Goal: Contribute content

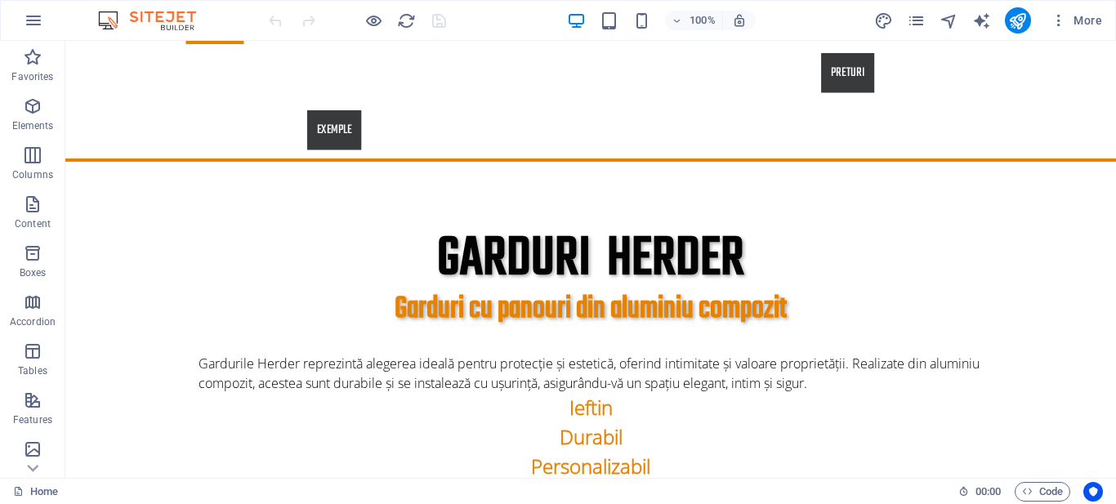
scroll to position [809, 0]
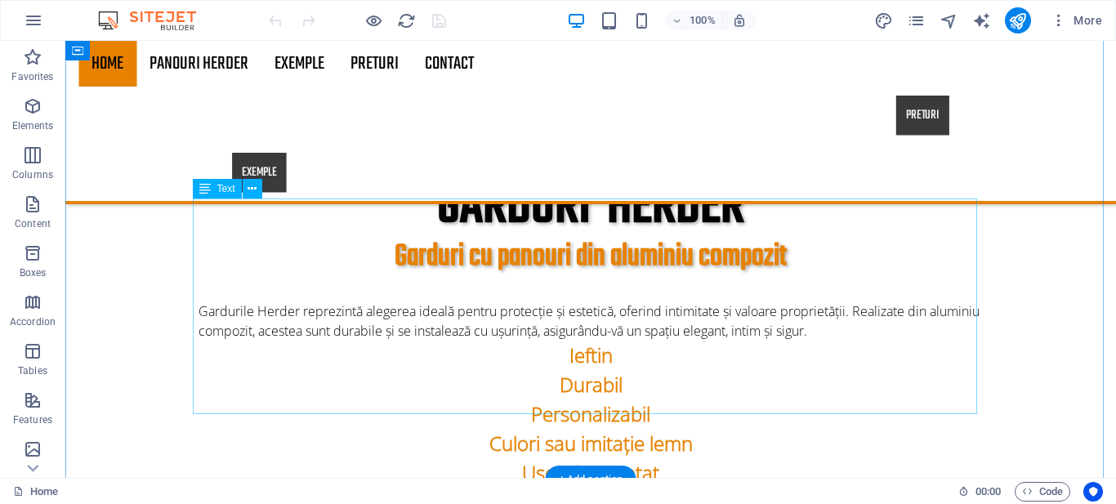
click at [590, 314] on div "Gardurile Herder reprezintă alegerea ideală pentru protecție și estetică, oferi…" at bounding box center [591, 410] width 784 height 216
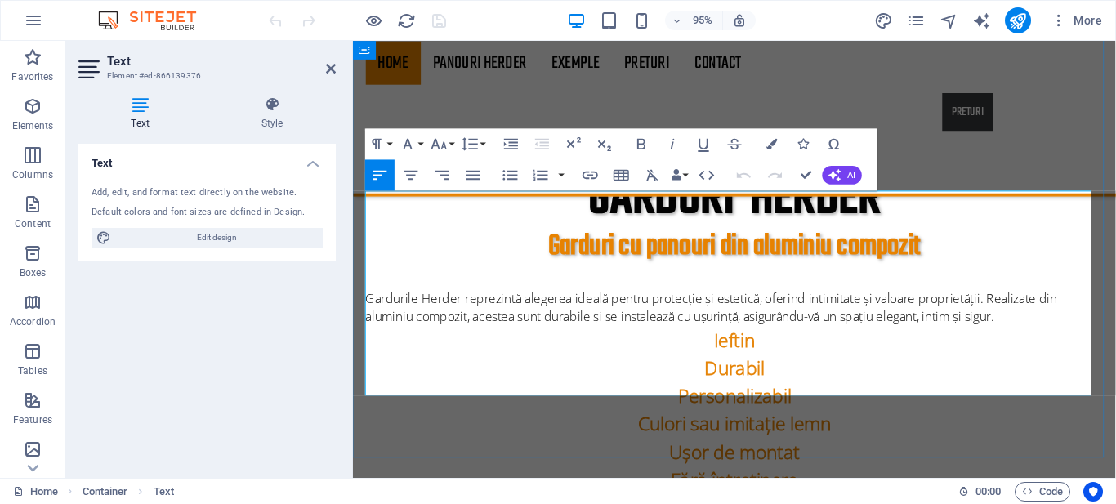
click at [730, 400] on strong "Personalizabil" at bounding box center [754, 413] width 119 height 27
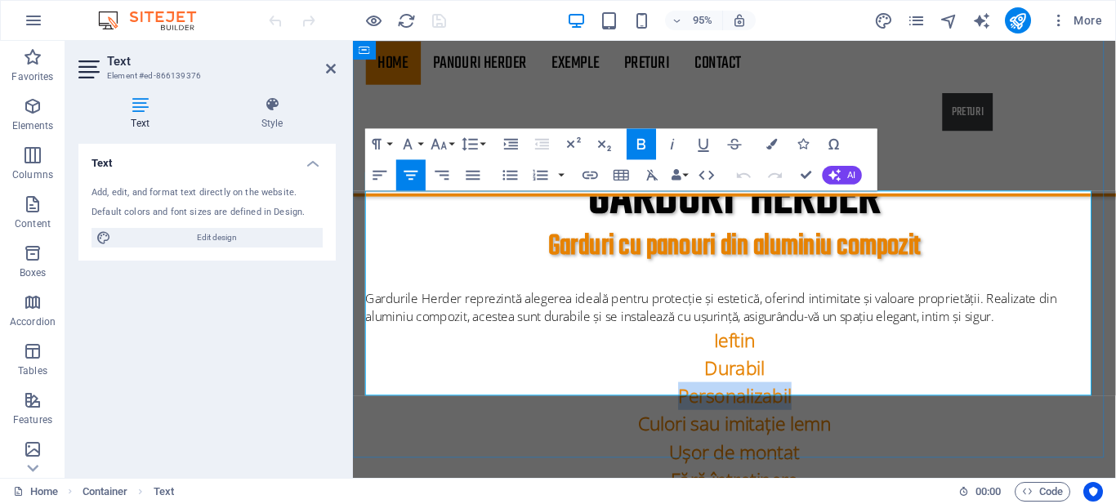
click at [730, 400] on strong "Personalizabil" at bounding box center [754, 413] width 119 height 27
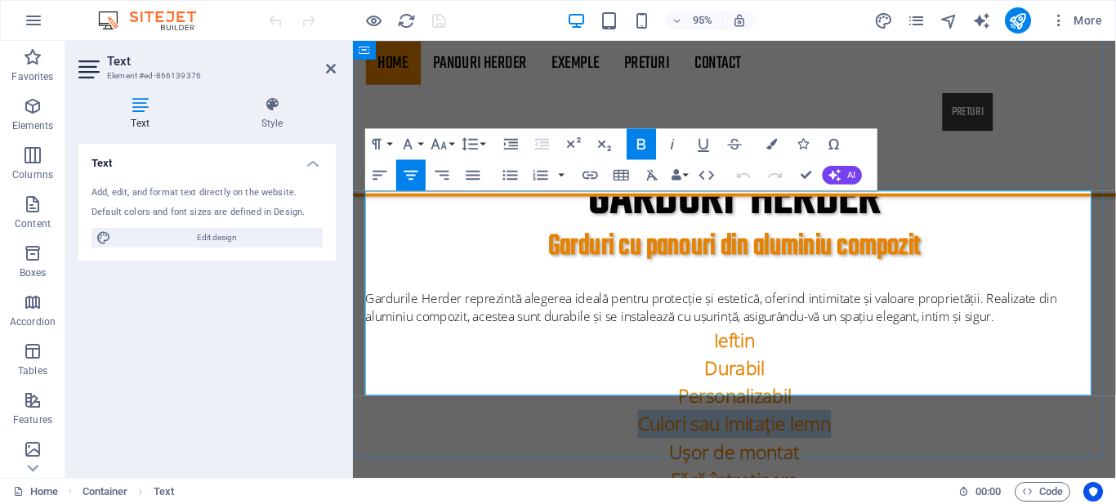
drag, startPoint x: 850, startPoint y: 346, endPoint x: 607, endPoint y: 343, distance: 242.7
click at [607, 429] on p "Culori sau imitație lemn" at bounding box center [754, 443] width 777 height 29
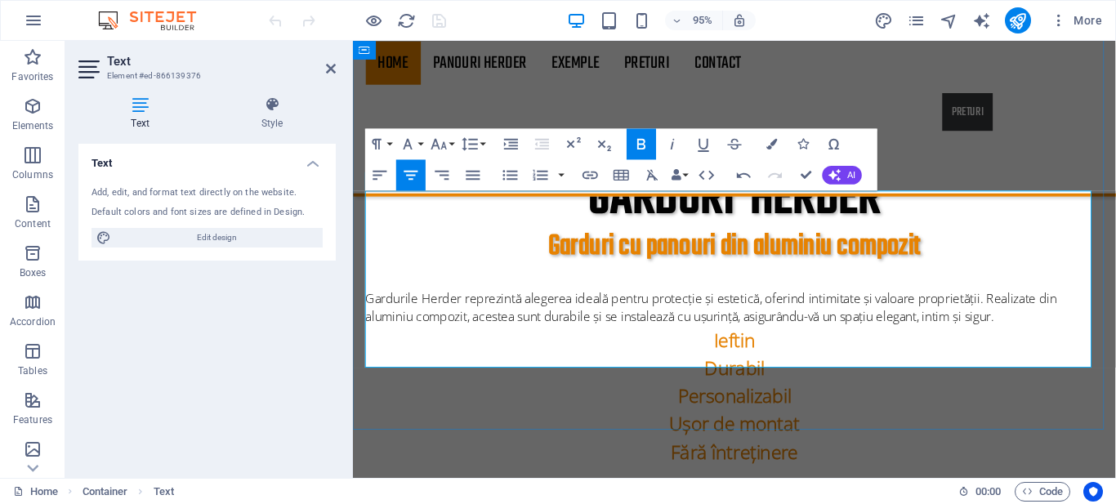
click at [856, 429] on p "Ușor de montat" at bounding box center [754, 443] width 777 height 29
click at [999, 239] on div "Garduri cu panouri din aluminiu compozit" at bounding box center [754, 257] width 777 height 36
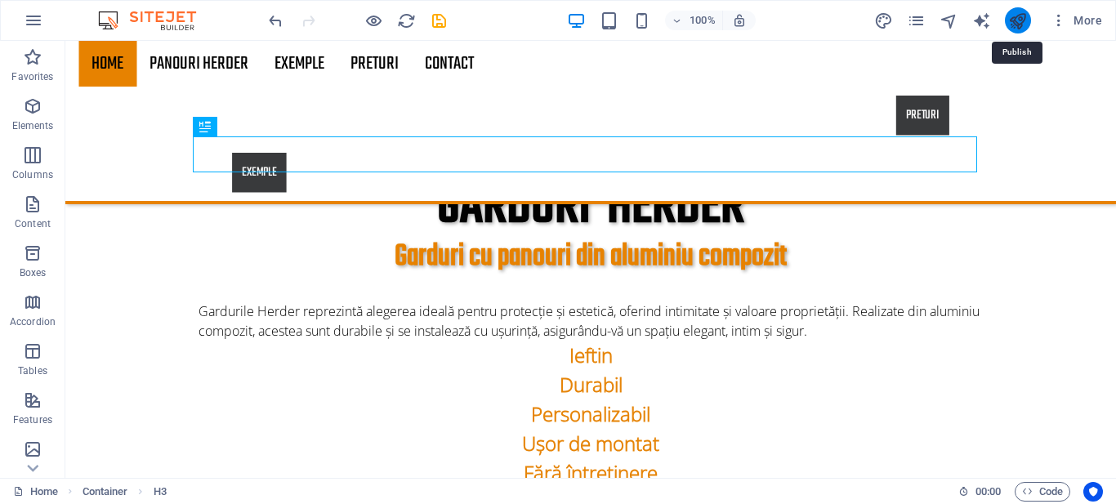
click at [1012, 21] on icon "publish" at bounding box center [1017, 20] width 19 height 19
